Goal: Contribute content

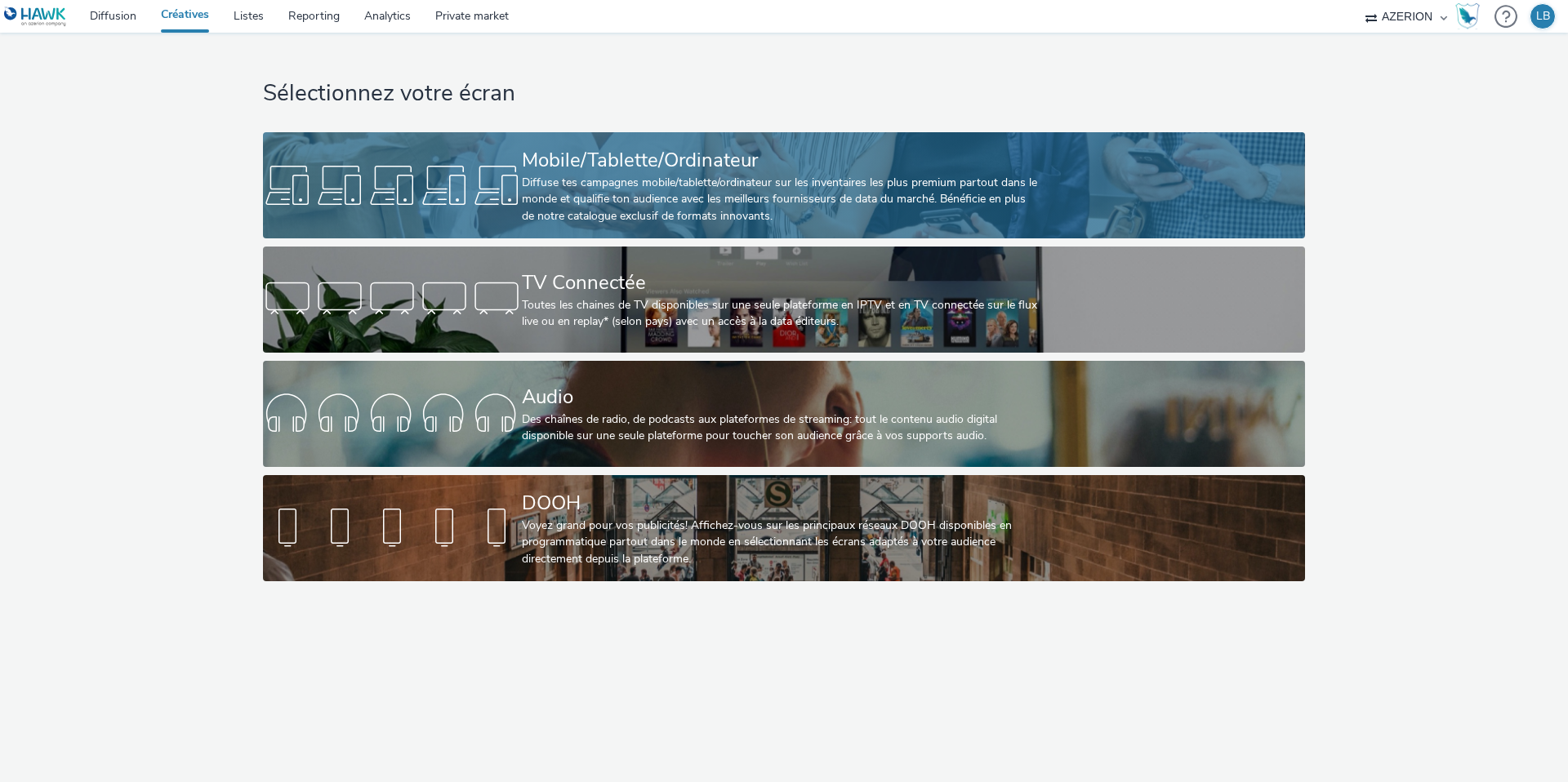
click at [603, 199] on div "Diffuse tes campagnes mobile/tablette/ordinateur sur les inventaires les plus p…" at bounding box center [780, 199] width 517 height 50
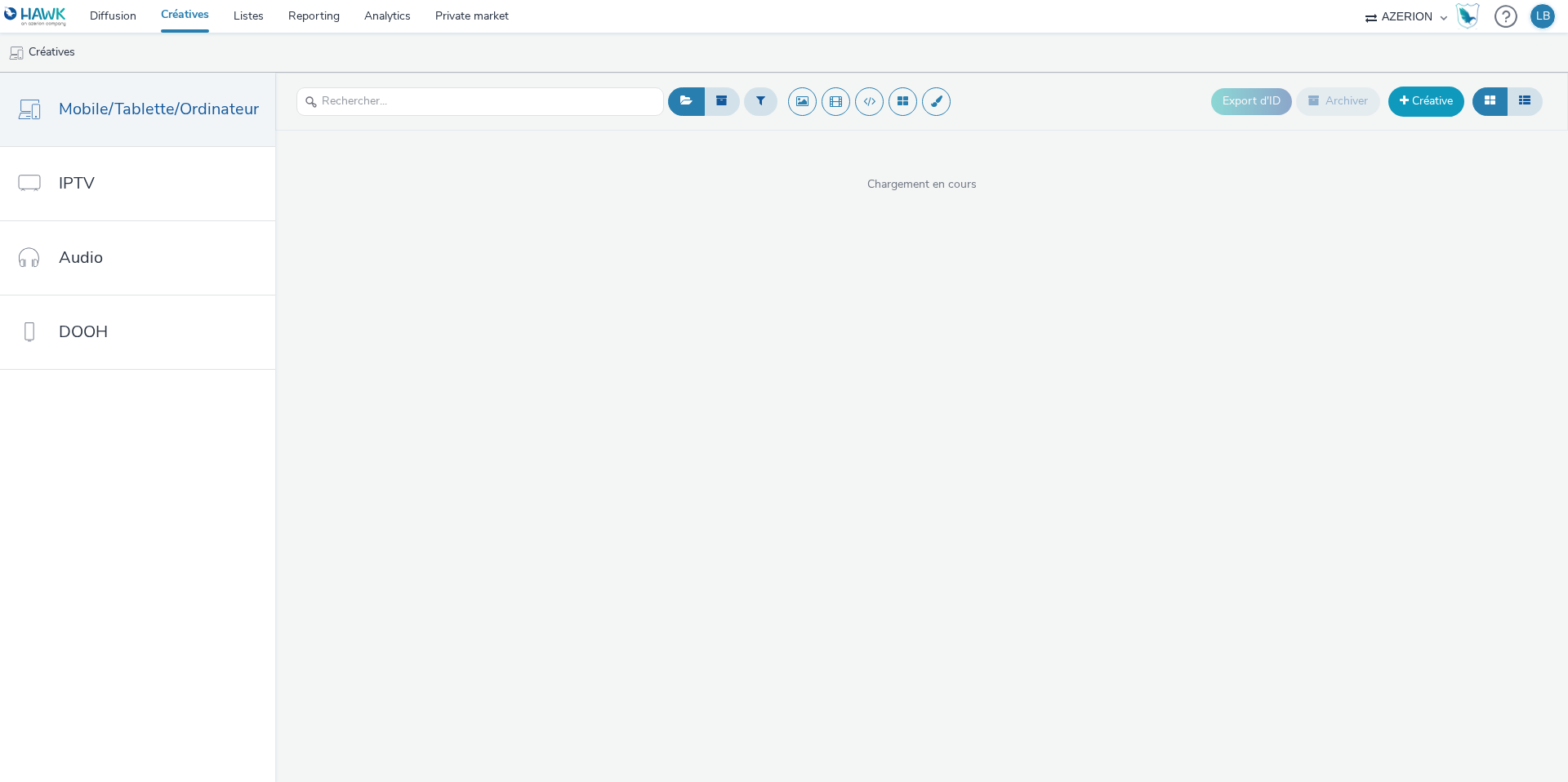
click at [1427, 108] on link "Créative" at bounding box center [1426, 101] width 76 height 29
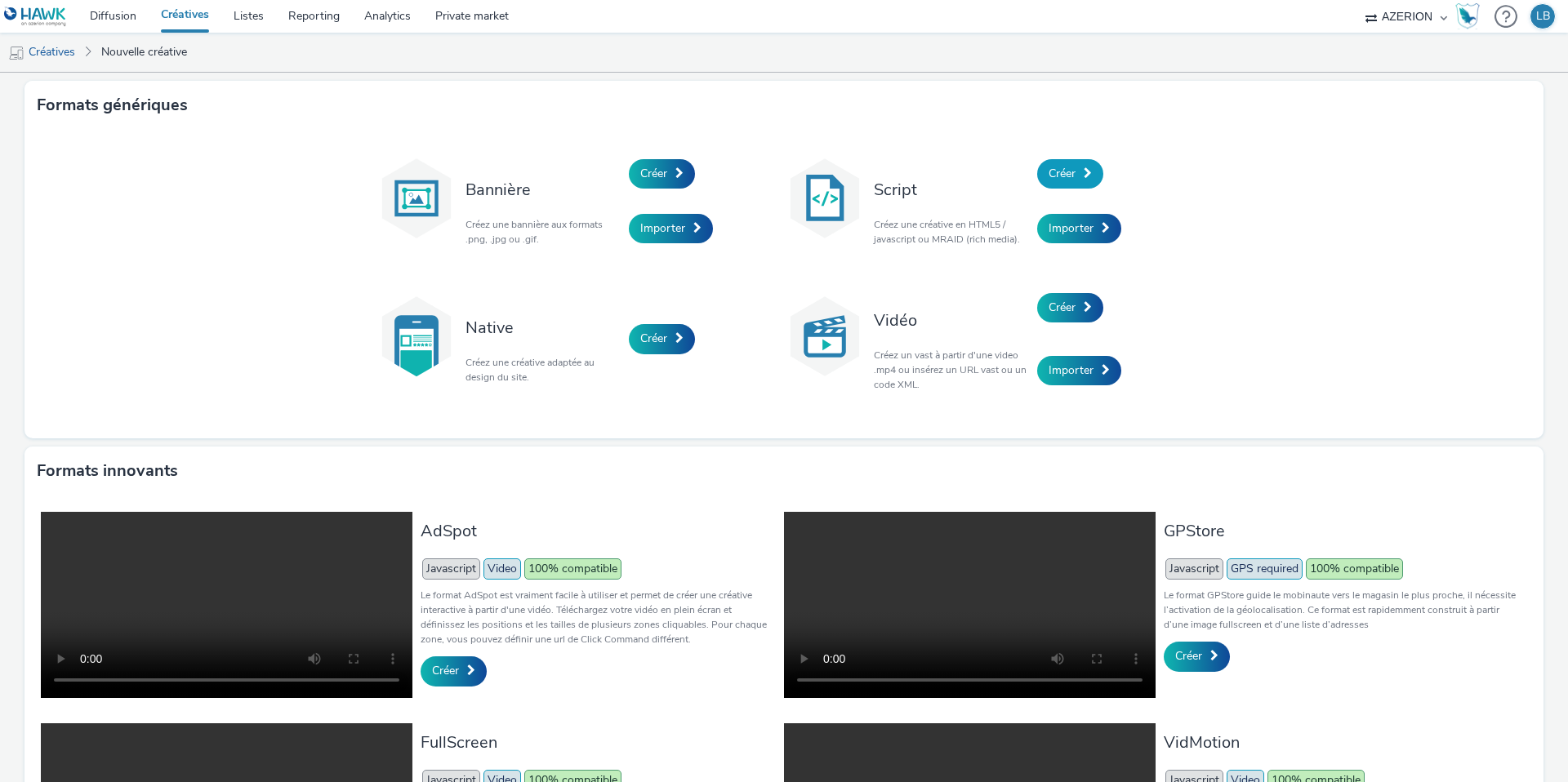
click at [1079, 176] on link "Créer" at bounding box center [1070, 174] width 66 height 29
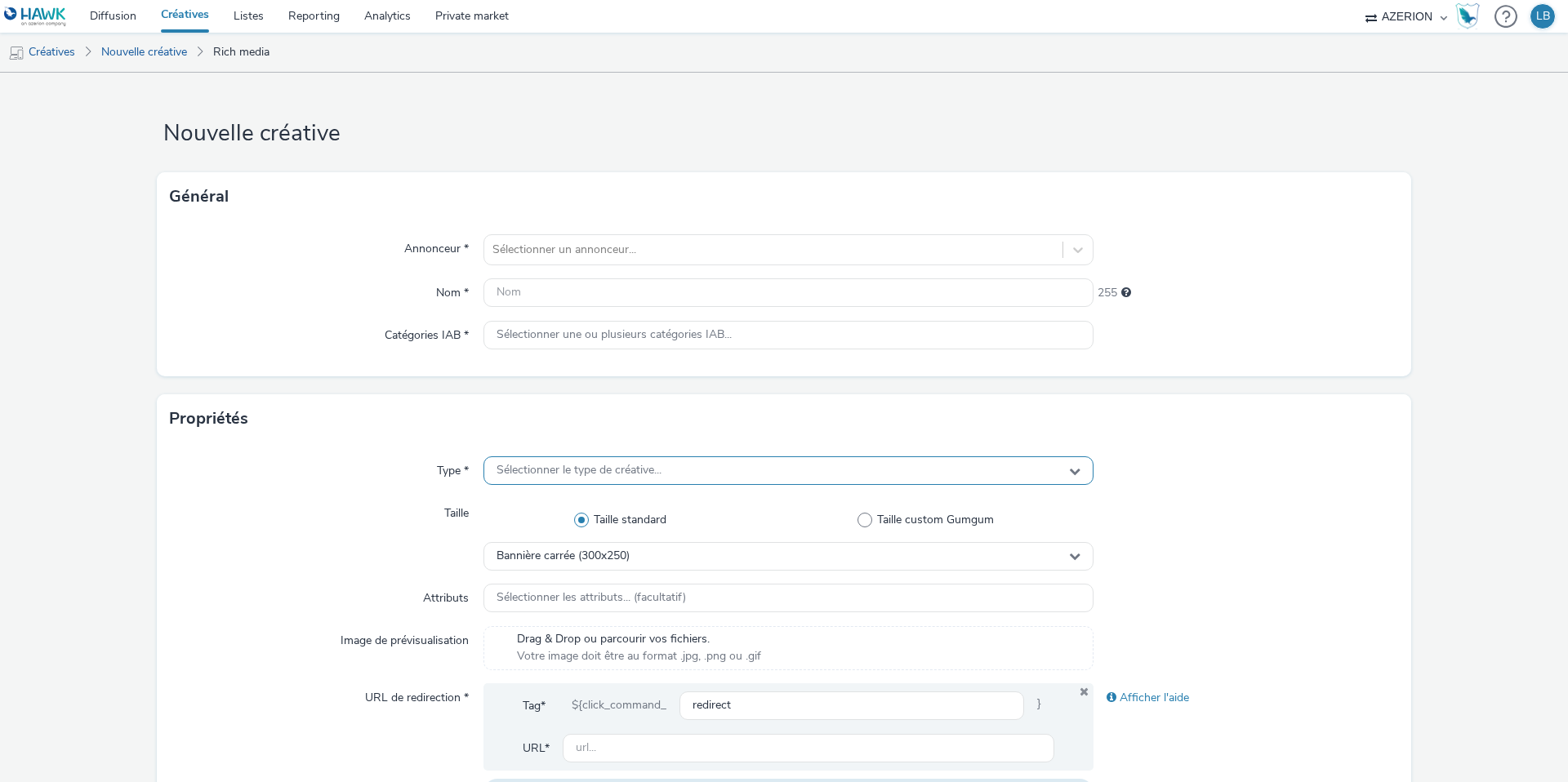
click at [595, 471] on span "Sélectionner le type de créative..." at bounding box center [579, 471] width 165 height 14
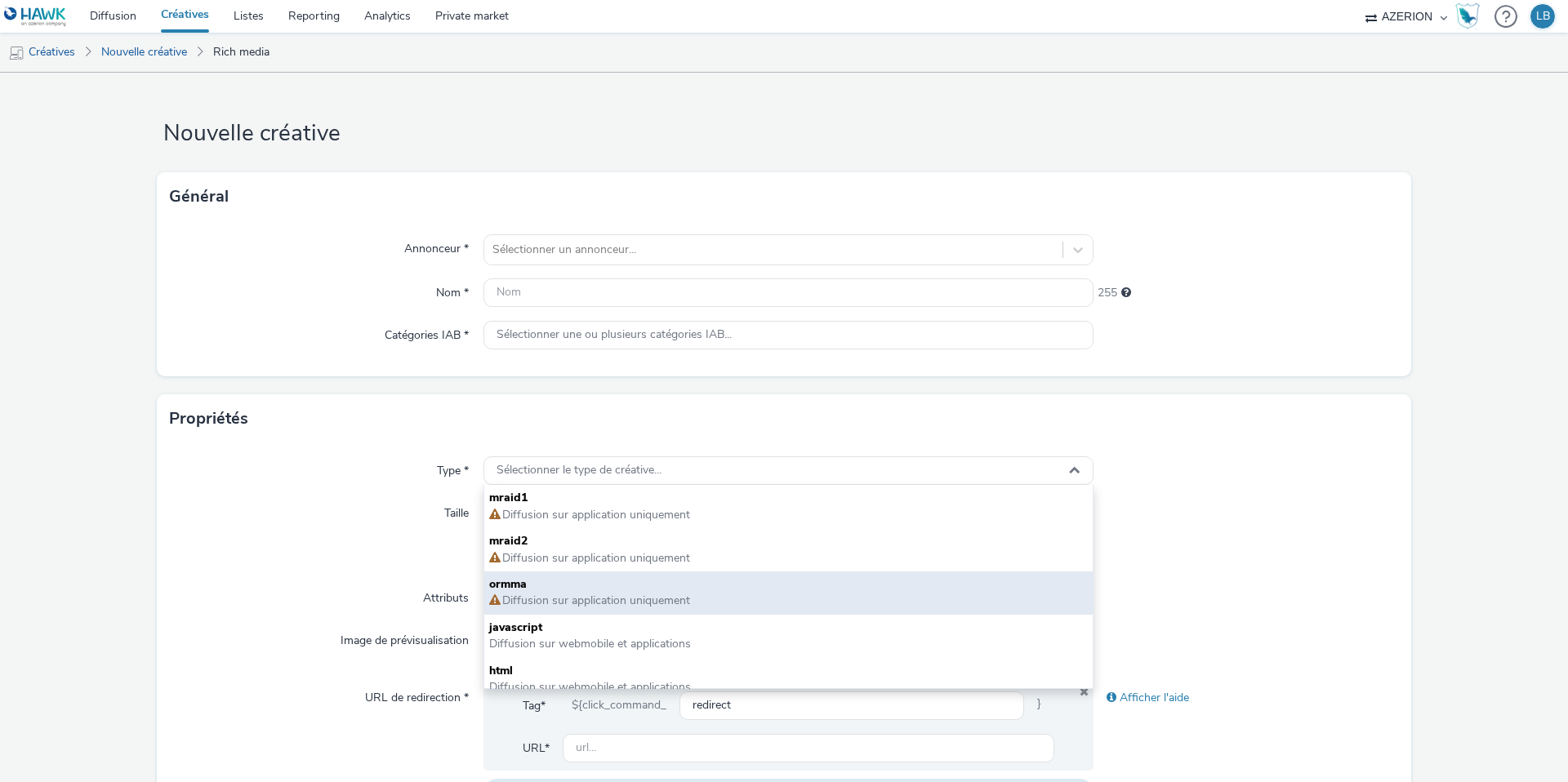
scroll to position [12, 0]
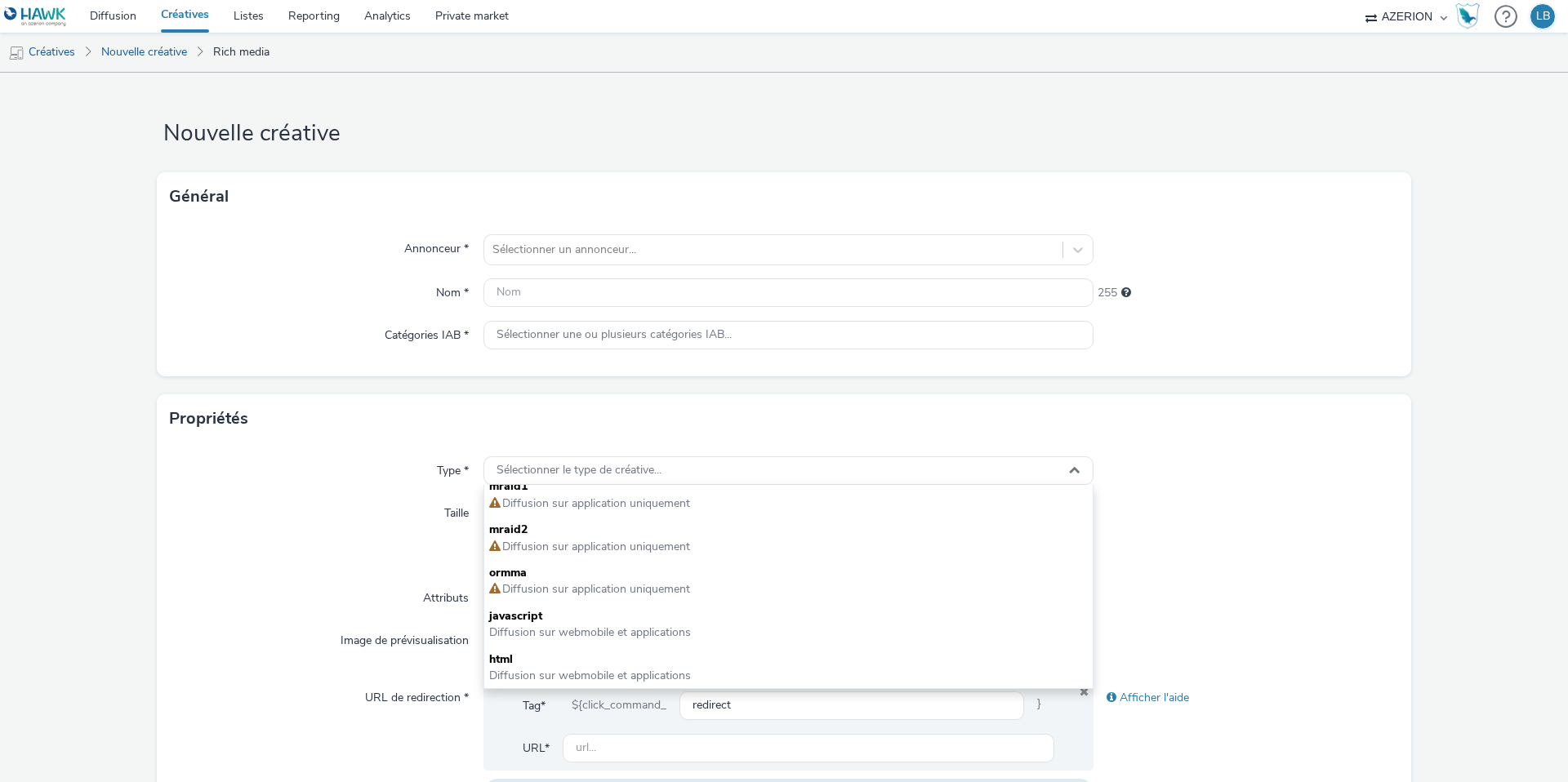
click at [305, 477] on div "Type *" at bounding box center [327, 471] width 314 height 29
